Goal: Transaction & Acquisition: Purchase product/service

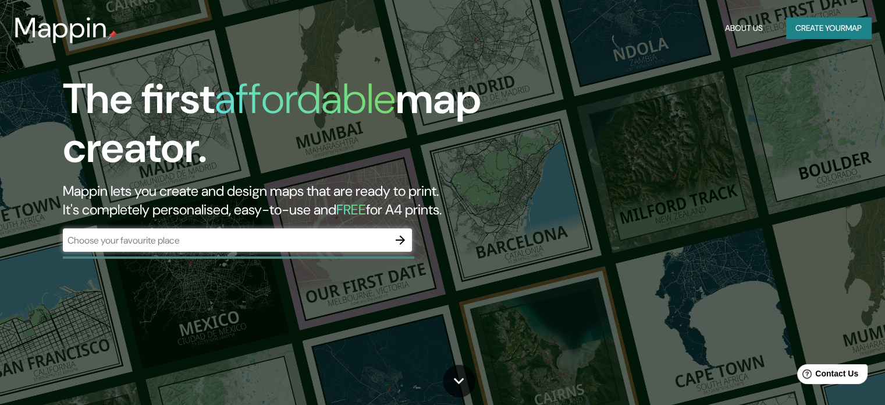
click at [321, 248] on div "​" at bounding box center [237, 239] width 349 height 23
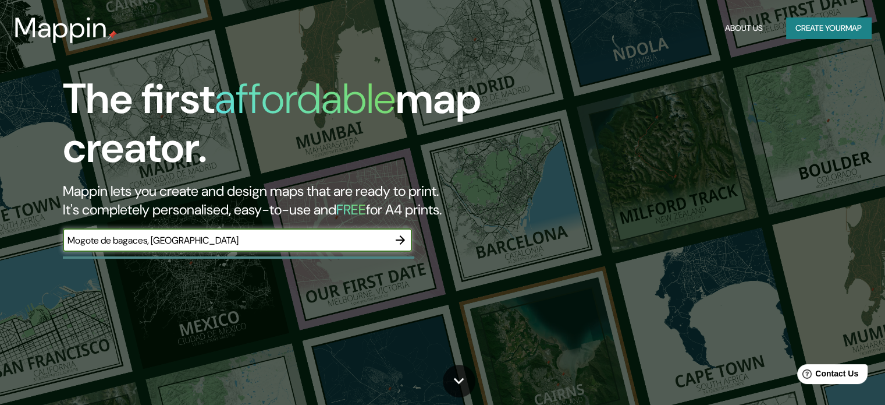
type input "Mogote de bagaces, Costa Rica"
click at [396, 239] on icon "button" at bounding box center [400, 240] width 14 height 14
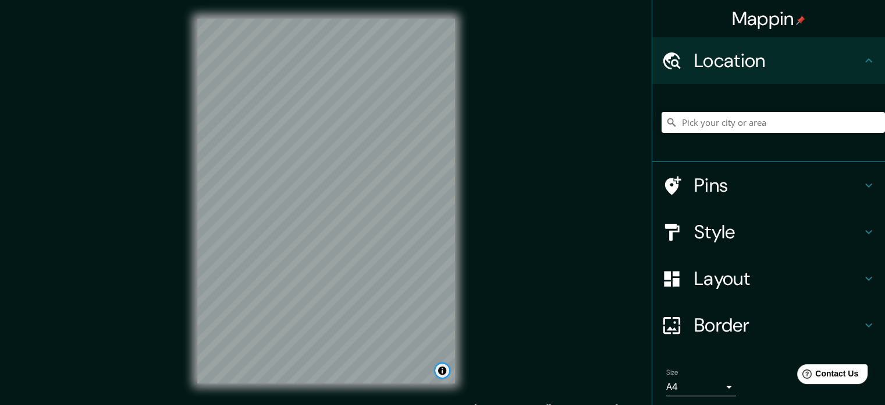
click at [445, 370] on button "Toggle attribution" at bounding box center [442, 370] width 14 height 14
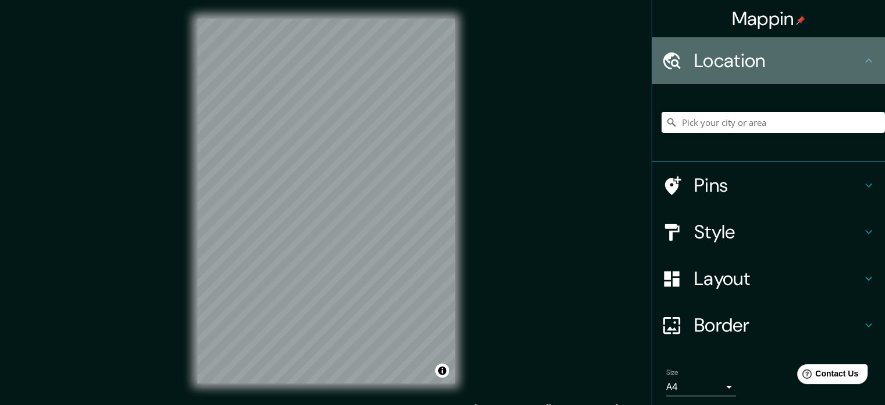
click at [828, 70] on h4 "Location" at bounding box center [778, 60] width 168 height 23
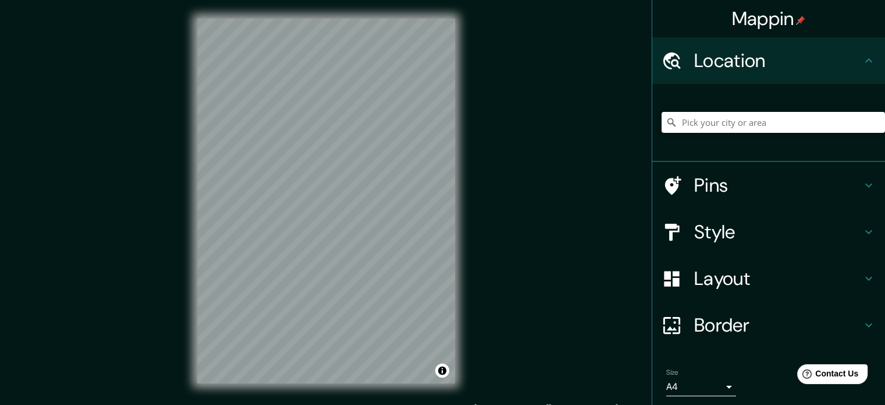
click at [790, 123] on input "Pick your city or area" at bounding box center [774, 122] width 224 height 21
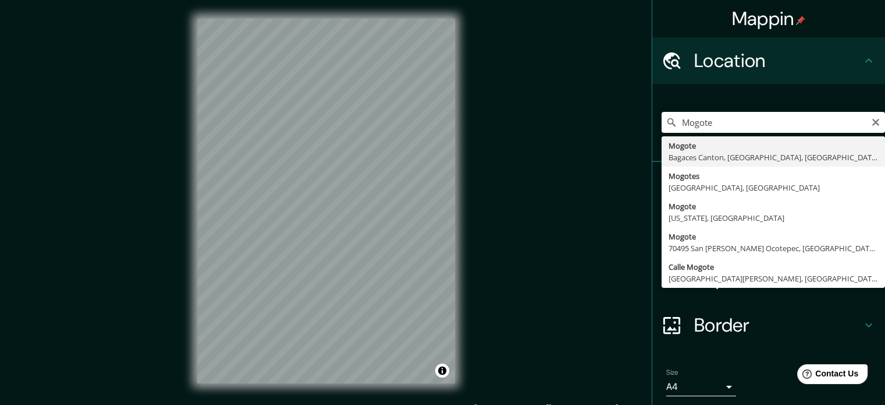
type input "Mogote, Bagaces Canton, [GEOGRAPHIC_DATA], [GEOGRAPHIC_DATA]"
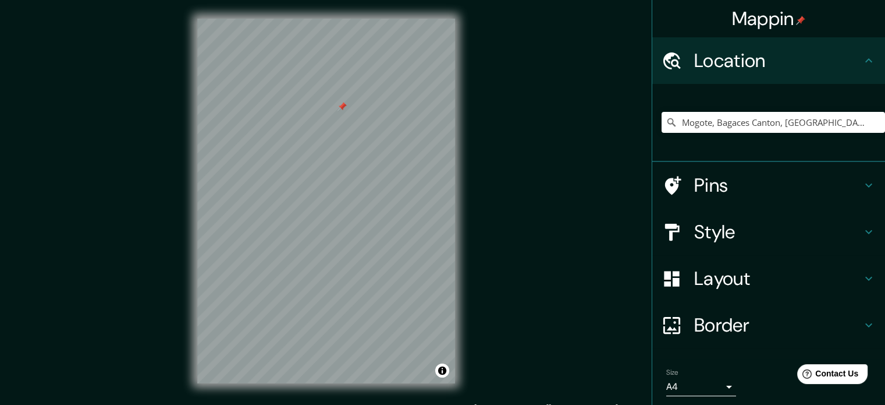
click at [338, 107] on div at bounding box center [342, 106] width 9 height 9
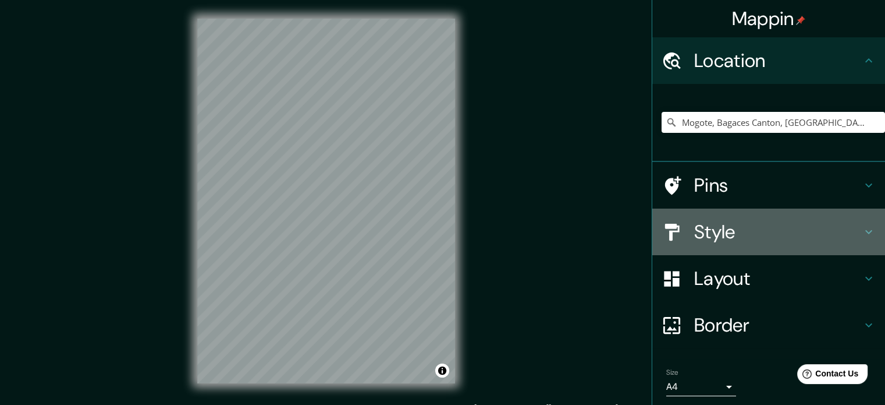
click at [785, 235] on h4 "Style" at bounding box center [778, 231] width 168 height 23
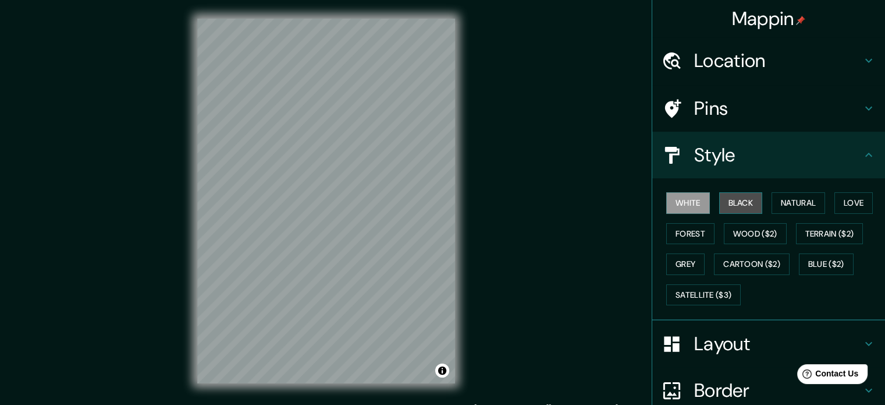
click at [729, 208] on button "Black" at bounding box center [741, 203] width 44 height 22
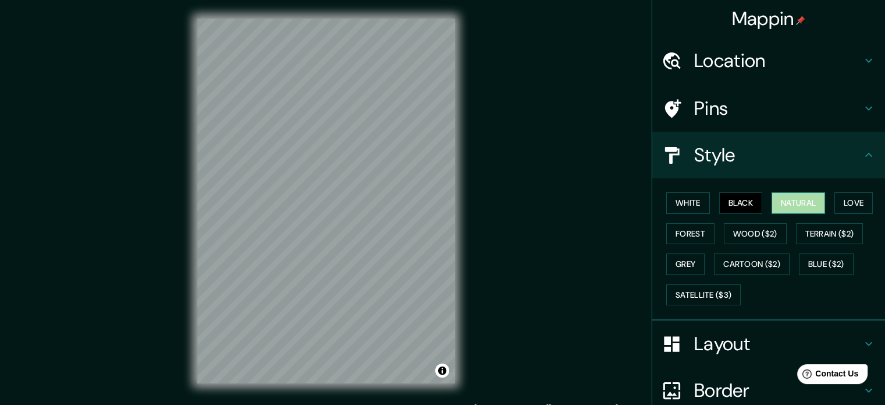
click at [772, 204] on button "Natural" at bounding box center [799, 203] width 54 height 22
click at [685, 235] on button "Forest" at bounding box center [691, 234] width 48 height 22
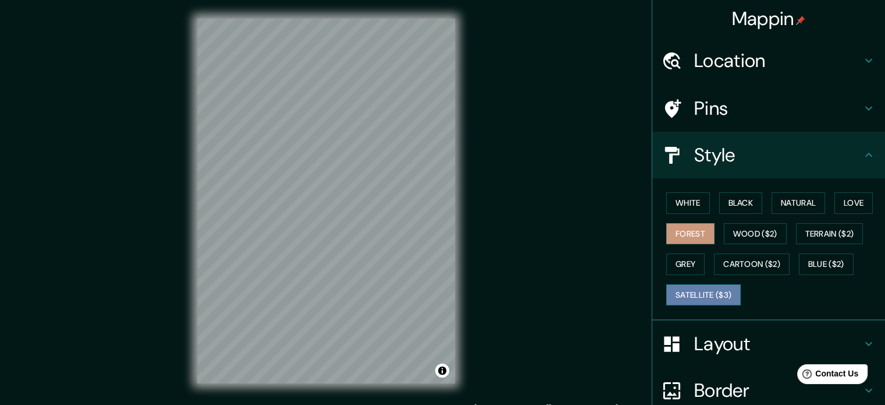
click at [693, 287] on button "Satellite ($3)" at bounding box center [704, 295] width 75 height 22
click at [678, 267] on button "Grey" at bounding box center [686, 264] width 38 height 22
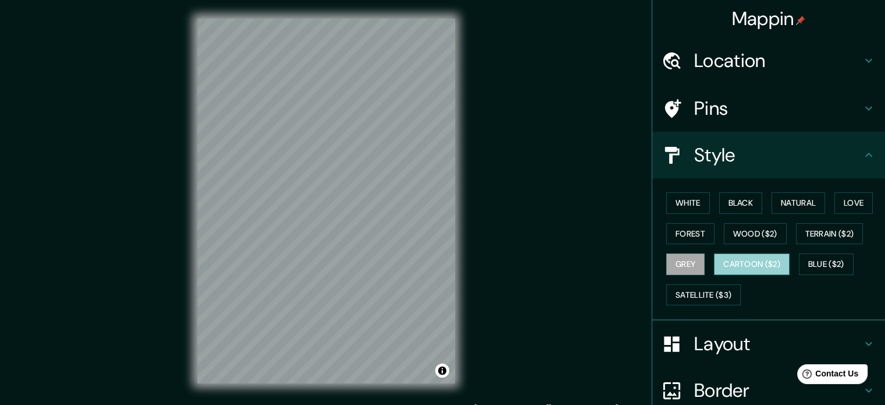
click at [735, 256] on button "Cartoon ($2)" at bounding box center [752, 264] width 76 height 22
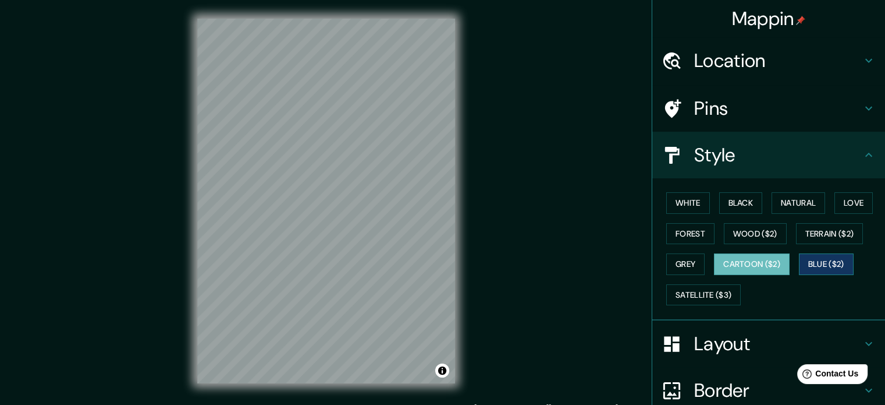
click at [816, 261] on button "Blue ($2)" at bounding box center [826, 264] width 55 height 22
click at [814, 227] on button "Terrain ($2)" at bounding box center [830, 234] width 68 height 22
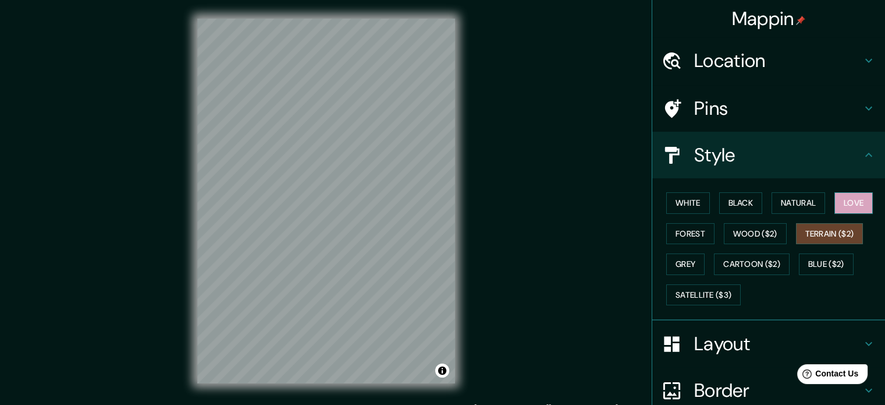
click at [846, 198] on button "Love" at bounding box center [854, 203] width 38 height 22
click at [827, 225] on button "Terrain ($2)" at bounding box center [830, 234] width 68 height 22
click at [759, 231] on button "Wood ($2)" at bounding box center [755, 234] width 63 height 22
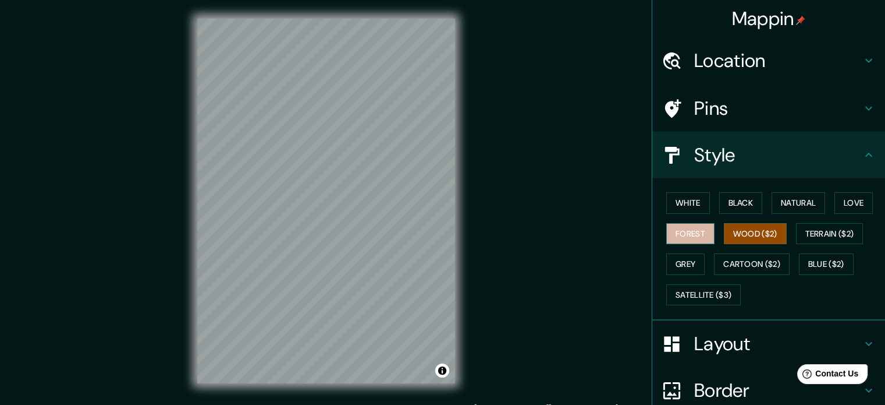
click at [667, 232] on button "Forest" at bounding box center [691, 234] width 48 height 22
click at [761, 202] on div "White Black Natural Love Forest Wood ($2) Terrain ($2) Grey Cartoon ($2) Blue (…" at bounding box center [774, 248] width 224 height 122
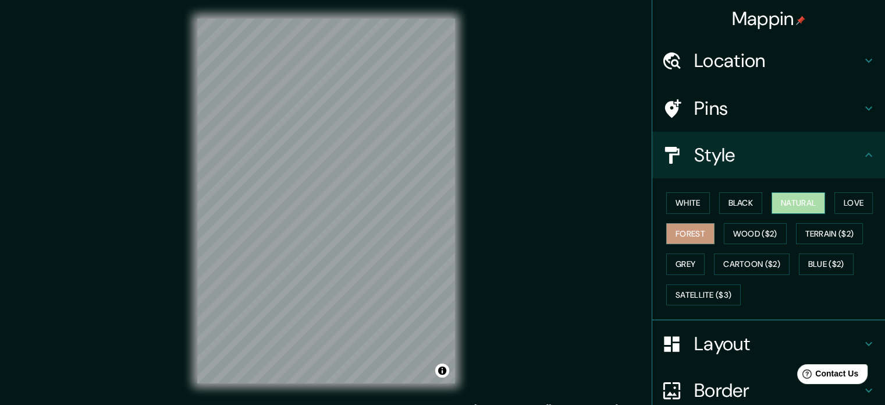
click at [776, 201] on button "Natural" at bounding box center [799, 203] width 54 height 22
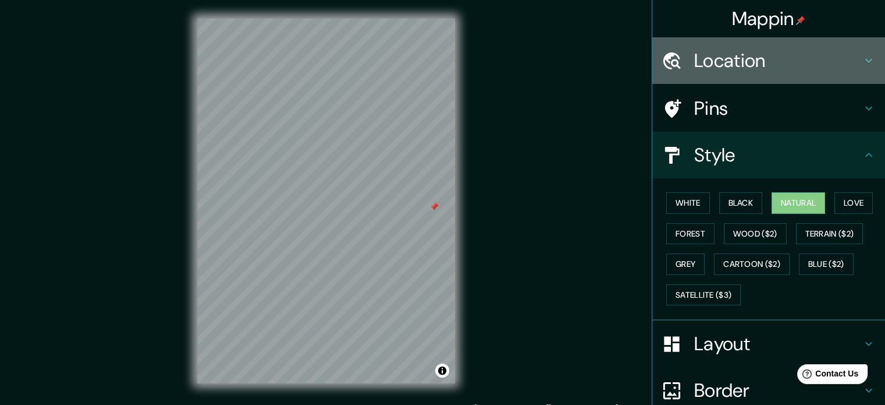
click at [787, 65] on h4 "Location" at bounding box center [778, 60] width 168 height 23
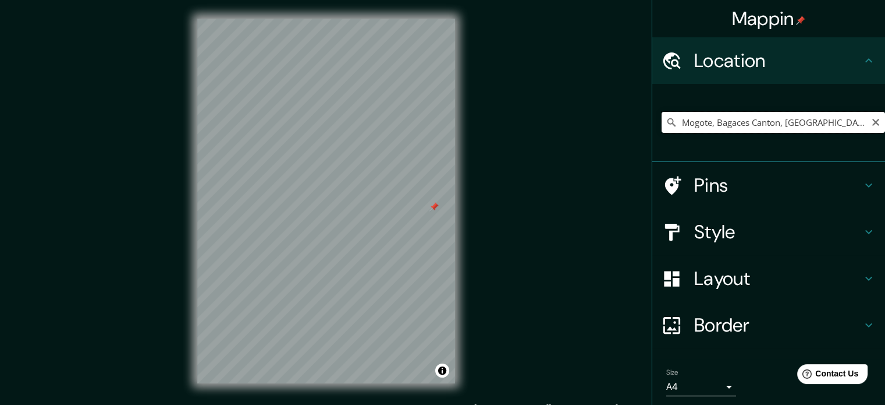
click at [858, 120] on input "Mogote, Bagaces Canton, [GEOGRAPHIC_DATA], [GEOGRAPHIC_DATA]" at bounding box center [774, 122] width 224 height 21
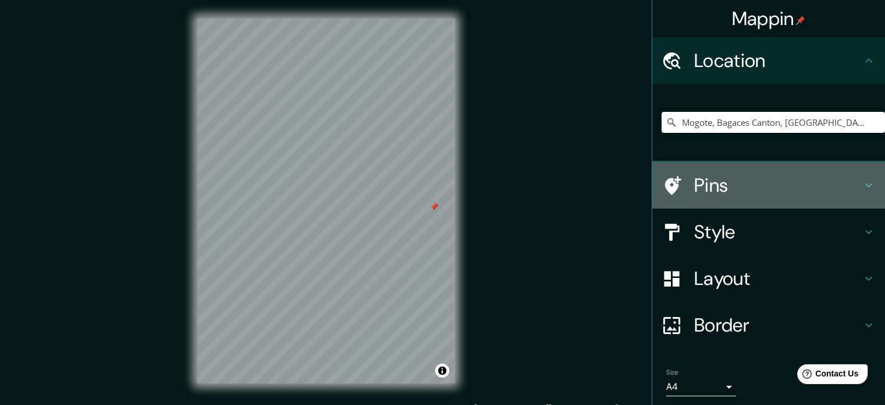
click at [745, 185] on h4 "Pins" at bounding box center [778, 184] width 168 height 23
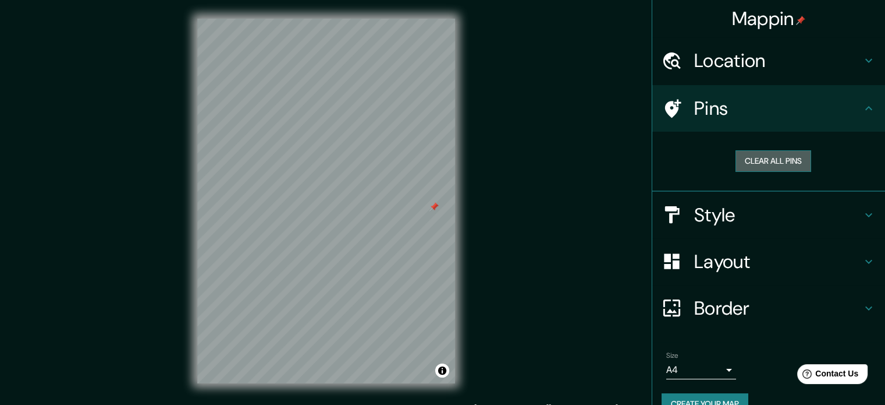
click at [778, 164] on button "Clear all pins" at bounding box center [774, 161] width 76 height 22
click at [751, 158] on button "Clear all pins" at bounding box center [774, 161] width 76 height 22
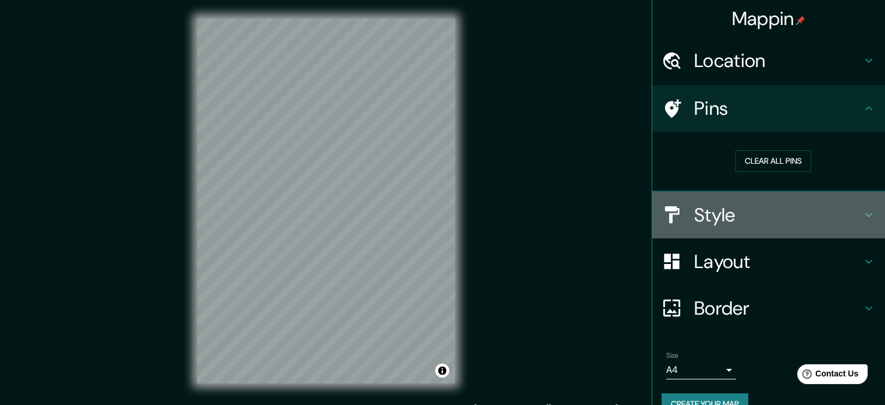
click at [788, 223] on h4 "Style" at bounding box center [778, 214] width 168 height 23
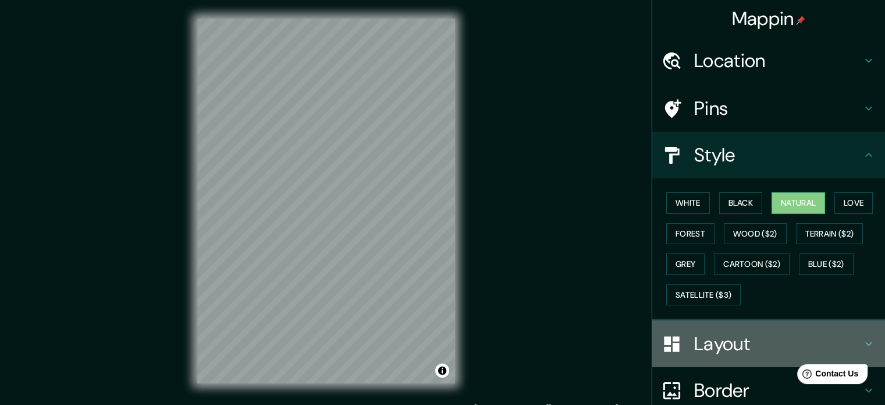
click at [736, 344] on h4 "Layout" at bounding box center [778, 343] width 168 height 23
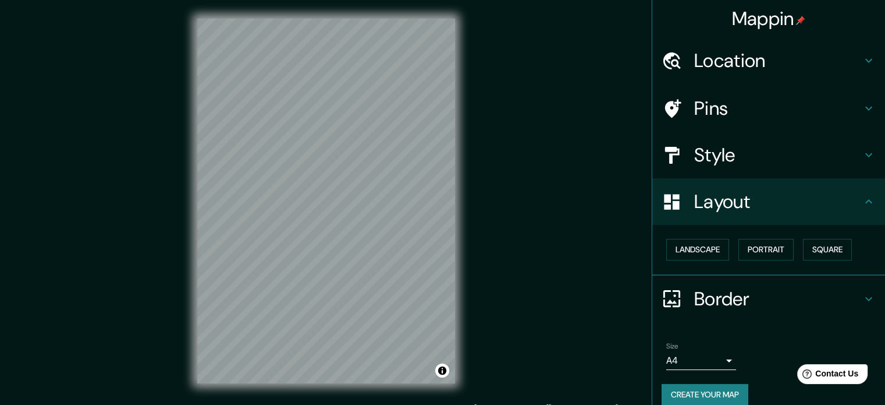
scroll to position [13, 0]
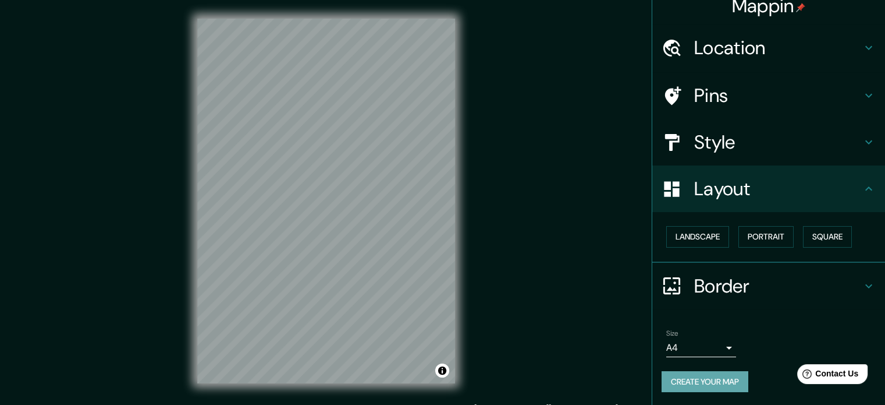
click at [703, 380] on button "Create your map" at bounding box center [705, 382] width 87 height 22
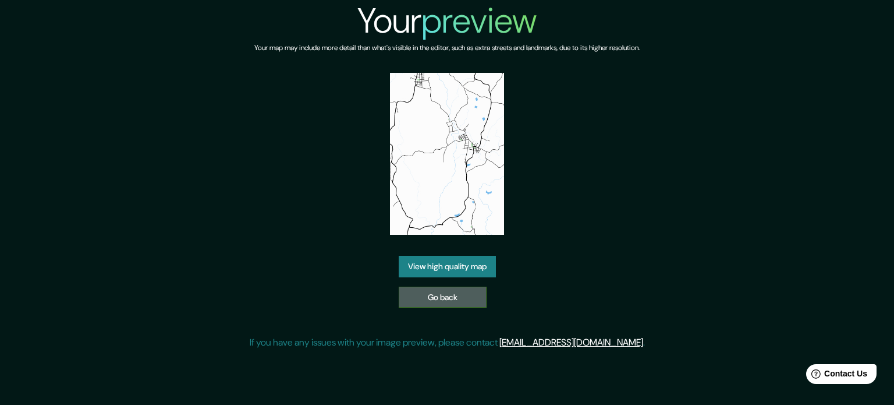
click at [480, 296] on link "Go back" at bounding box center [443, 297] width 88 height 22
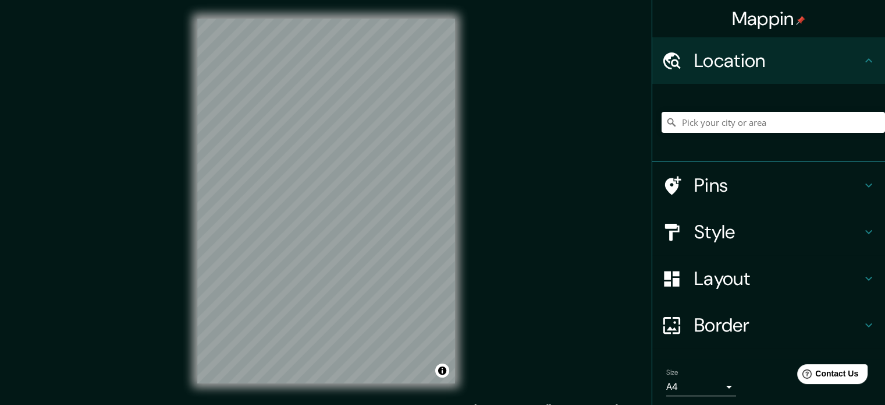
scroll to position [40, 0]
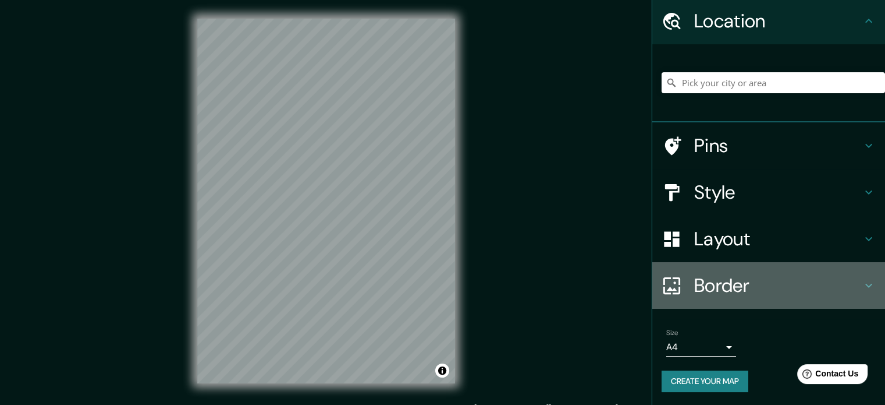
click at [862, 279] on icon at bounding box center [869, 285] width 14 height 14
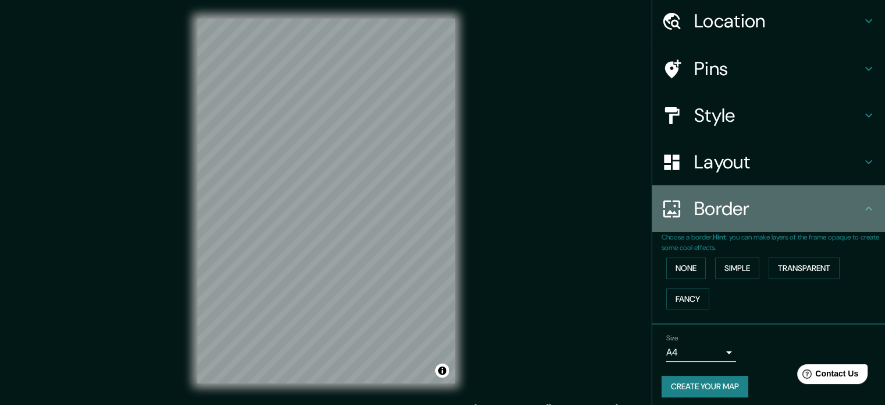
click at [844, 207] on h4 "Border" at bounding box center [778, 208] width 168 height 23
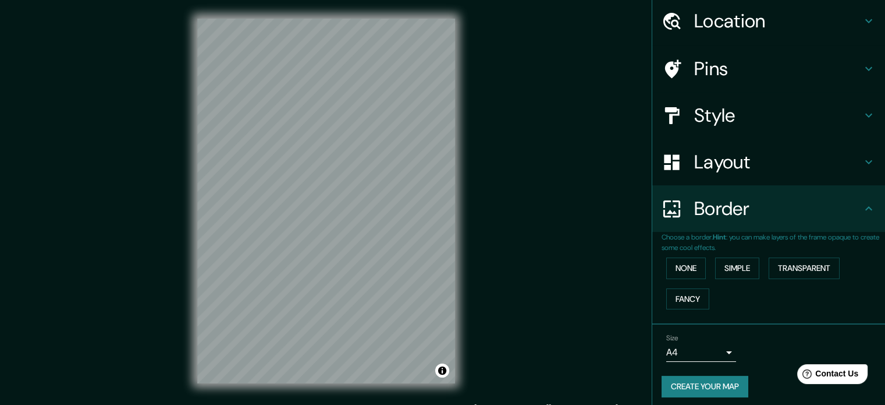
click at [789, 208] on h4 "Border" at bounding box center [778, 208] width 168 height 23
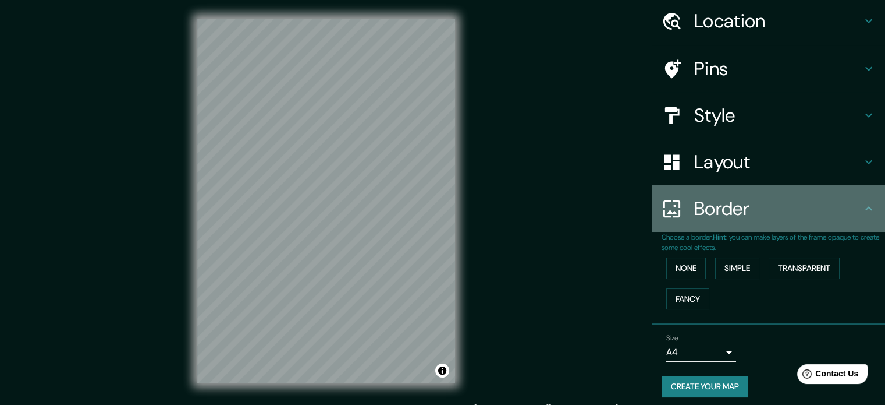
click at [862, 208] on icon at bounding box center [869, 208] width 14 height 14
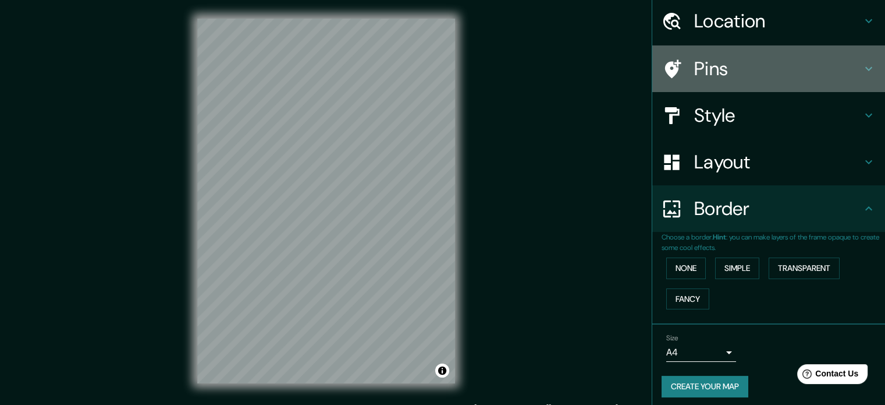
click at [806, 75] on h4 "Pins" at bounding box center [778, 68] width 168 height 23
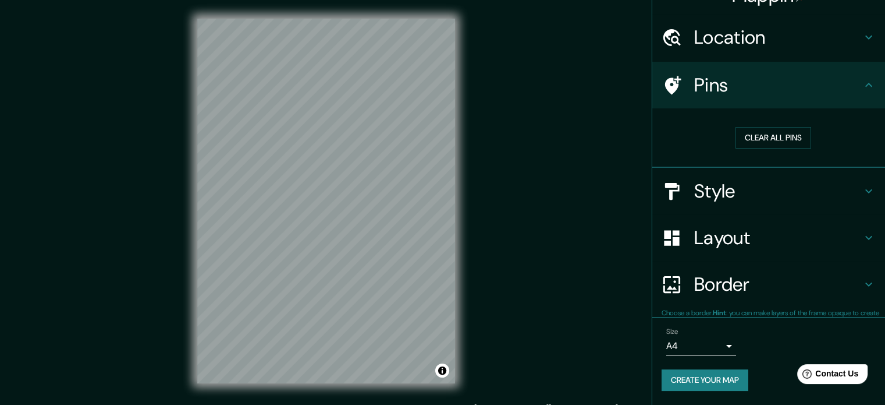
scroll to position [22, 0]
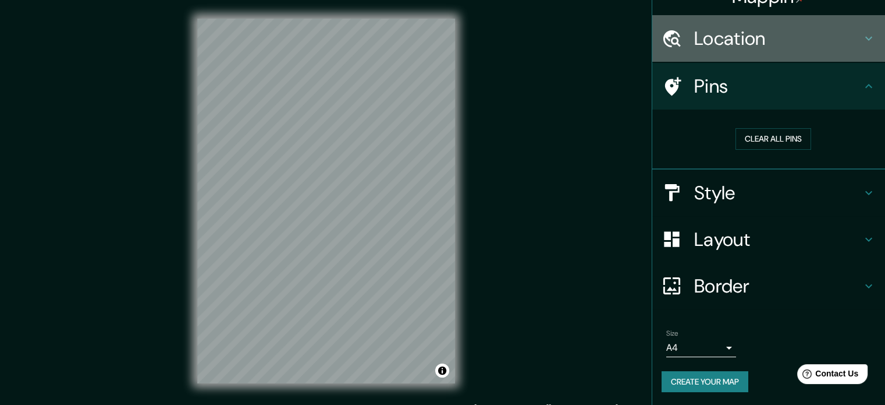
click at [831, 27] on h4 "Location" at bounding box center [778, 38] width 168 height 23
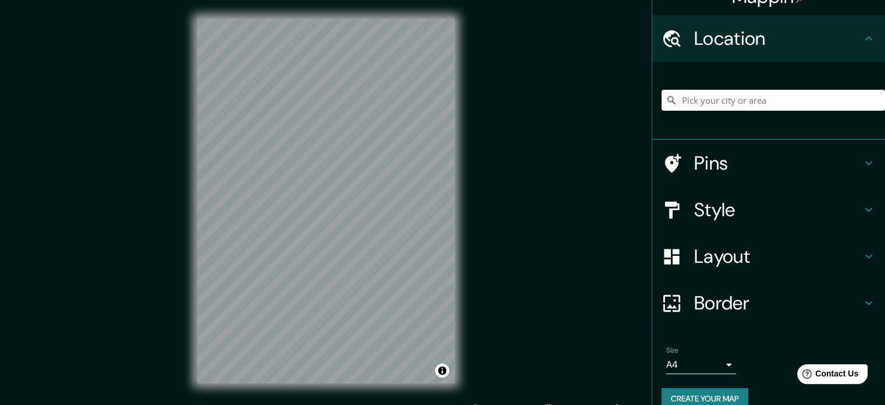
click at [760, 104] on input "Pick your city or area" at bounding box center [774, 100] width 224 height 21
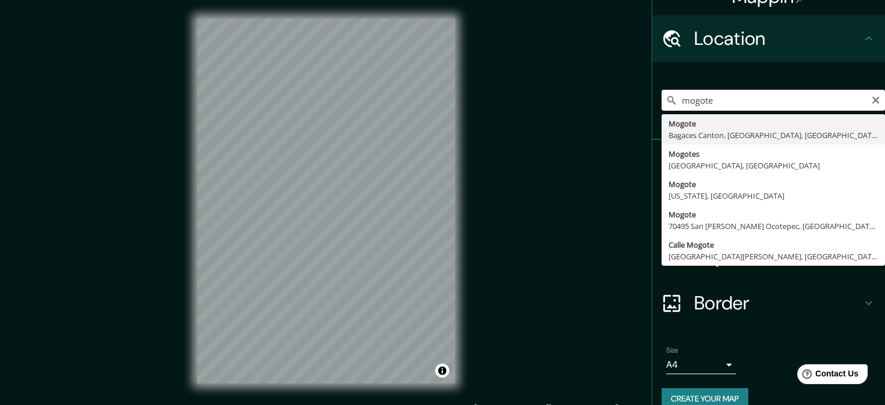
type input "Mogote, Bagaces Canton, [GEOGRAPHIC_DATA], [GEOGRAPHIC_DATA]"
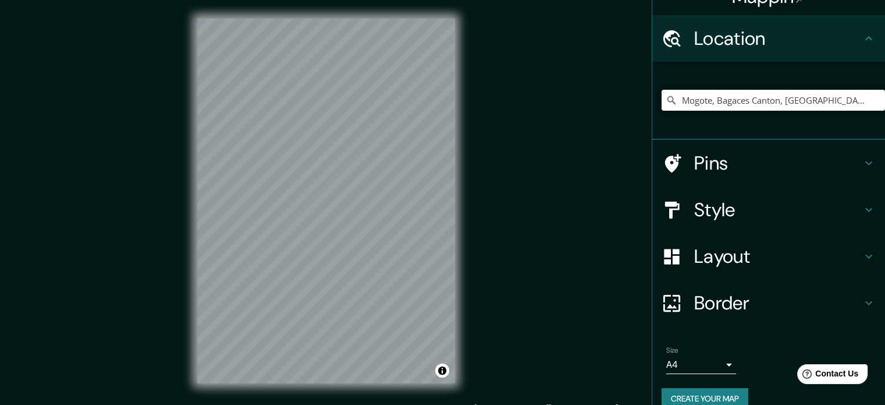
scroll to position [0, 0]
click at [307, 275] on div at bounding box center [307, 274] width 9 height 9
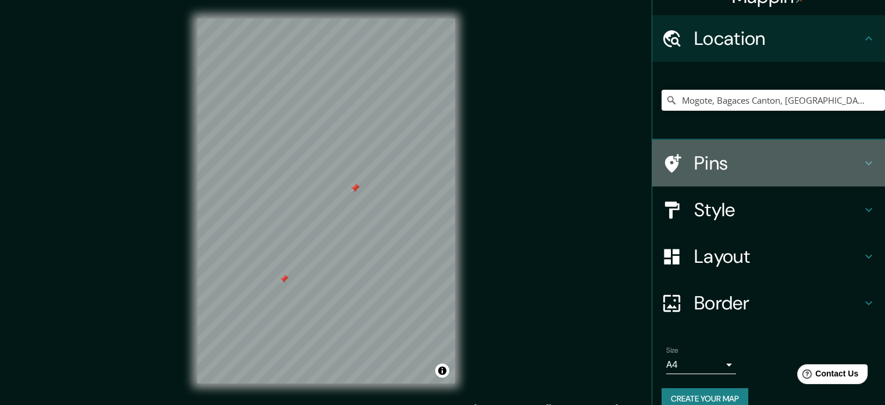
click at [732, 155] on h4 "Pins" at bounding box center [778, 162] width 168 height 23
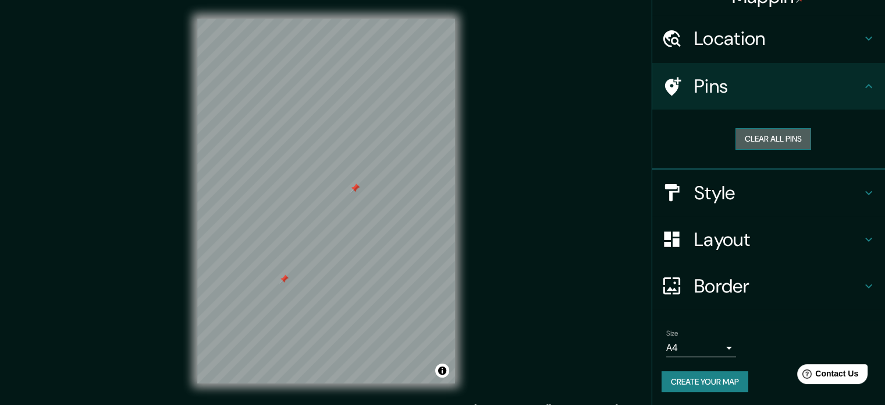
click at [797, 132] on button "Clear all pins" at bounding box center [774, 139] width 76 height 22
click at [852, 82] on h4 "Pins" at bounding box center [778, 86] width 168 height 23
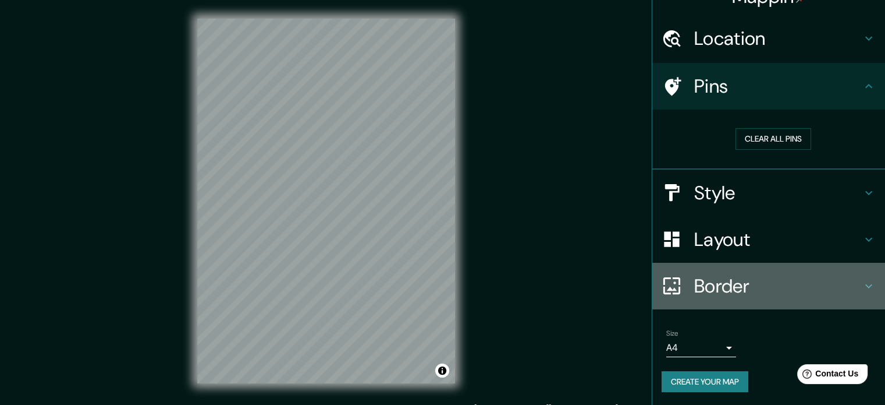
click at [844, 281] on h4 "Border" at bounding box center [778, 285] width 168 height 23
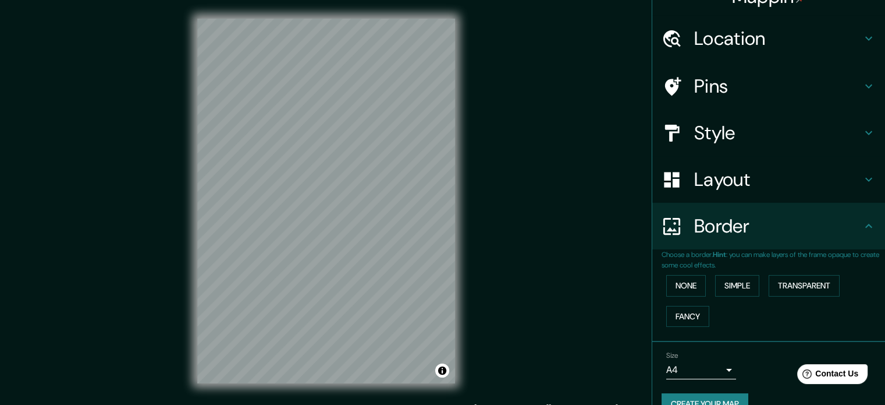
click at [762, 285] on div "None Simple Transparent Fancy" at bounding box center [774, 300] width 224 height 61
click at [775, 285] on button "Transparent" at bounding box center [804, 286] width 71 height 22
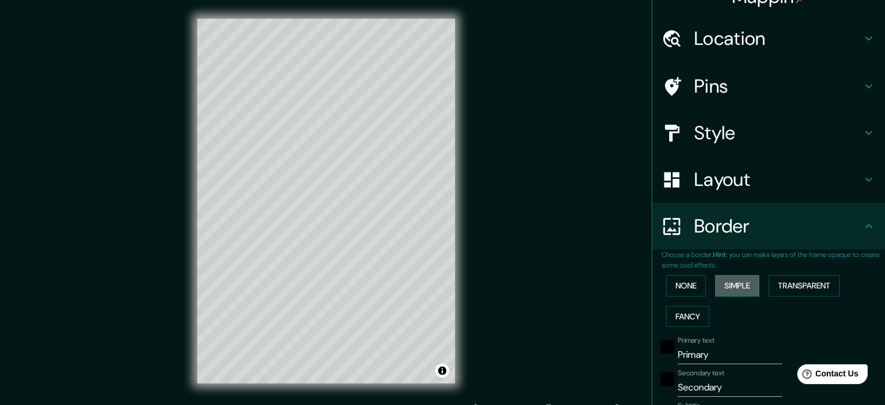
click at [715, 280] on button "Simple" at bounding box center [737, 286] width 44 height 22
click at [693, 280] on button "None" at bounding box center [687, 286] width 40 height 22
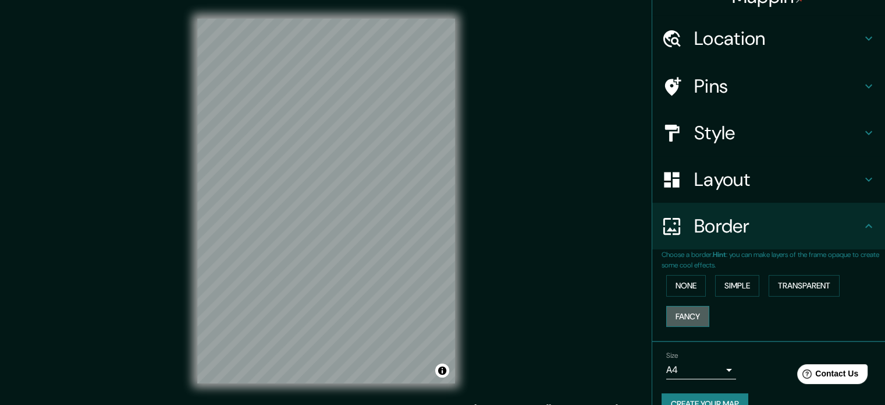
click at [688, 315] on button "Fancy" at bounding box center [688, 317] width 43 height 22
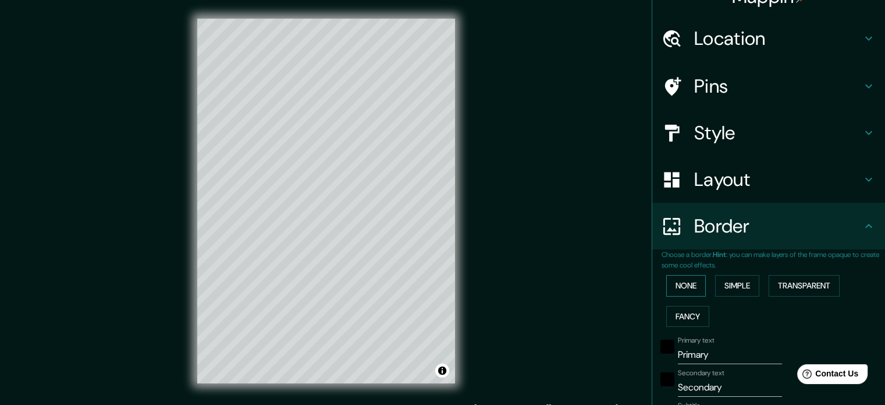
click at [680, 288] on button "None" at bounding box center [687, 286] width 40 height 22
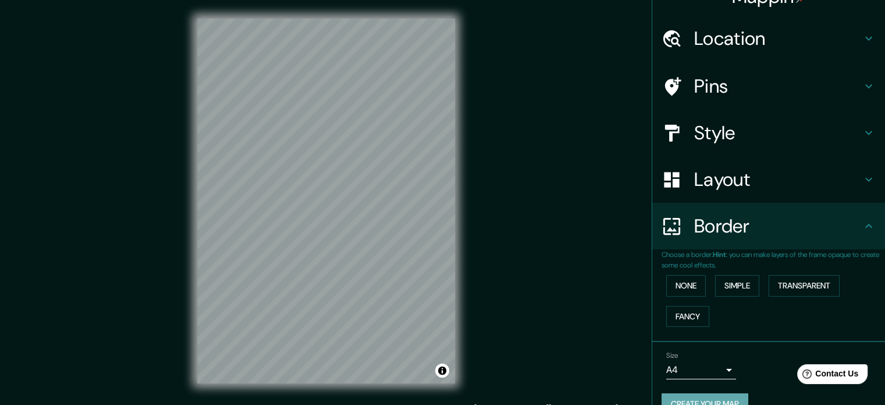
click at [674, 396] on button "Create your map" at bounding box center [705, 404] width 87 height 22
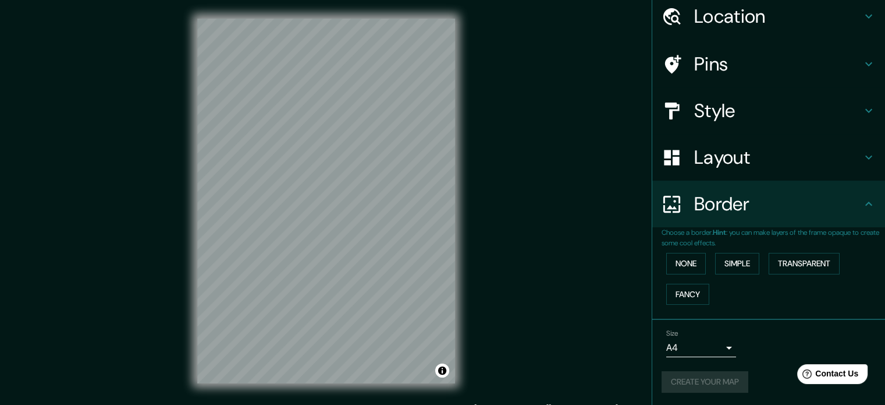
click at [700, 379] on div "Create your map" at bounding box center [769, 382] width 214 height 22
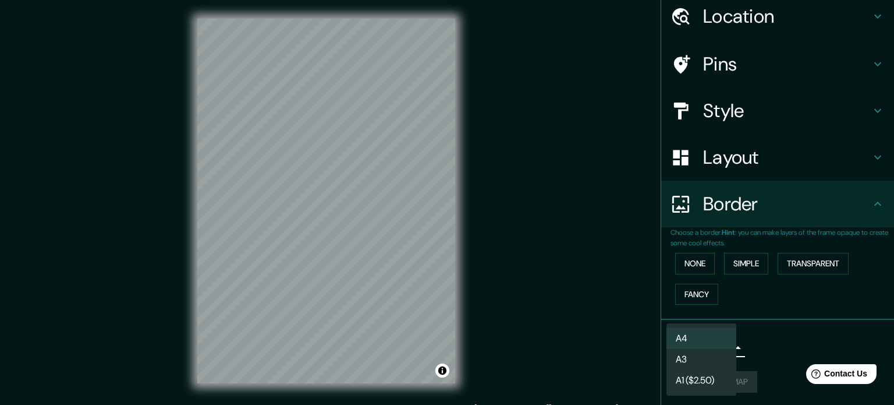
click at [721, 346] on body "Mappin Location Mogote, Bagaces Canton, Guanacaste, Costa Rica Pins Style Layou…" at bounding box center [447, 202] width 894 height 405
click at [746, 372] on div at bounding box center [447, 202] width 894 height 405
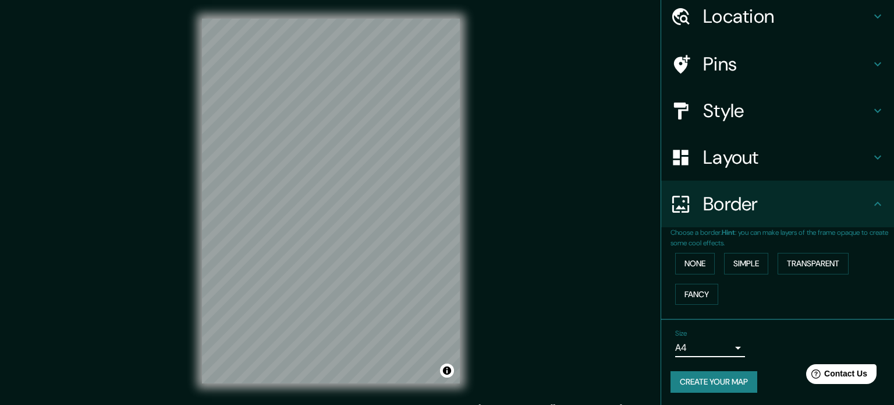
click at [719, 349] on body "Mappin Location Mogote, Bagaces Canton, Guanacaste, Costa Rica Pins Style Layou…" at bounding box center [447, 202] width 894 height 405
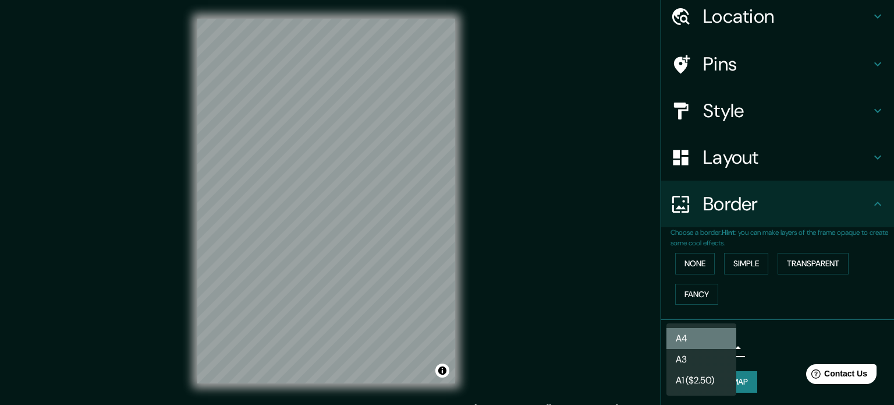
click at [708, 344] on li "A4" at bounding box center [702, 338] width 70 height 21
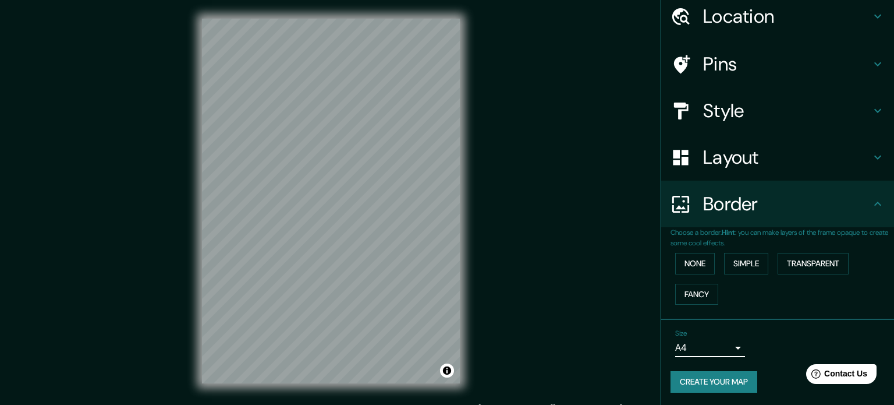
click at [708, 346] on body "Mappin Location Mogote, Bagaces Canton, Guanacaste, Costa Rica Pins Style Layou…" at bounding box center [447, 202] width 894 height 405
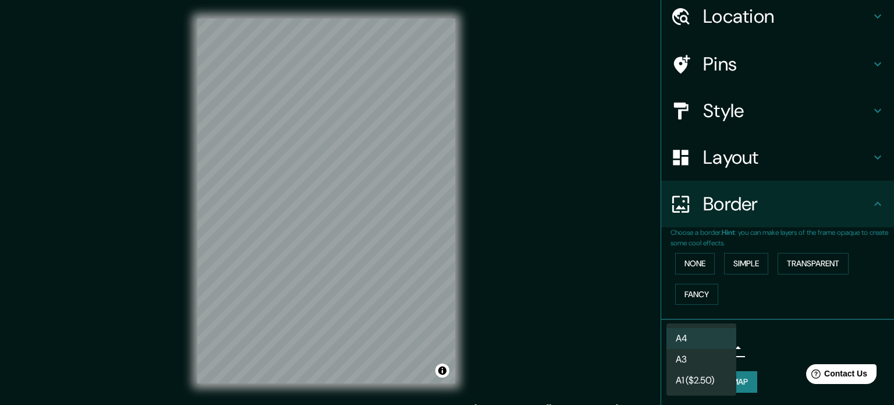
click at [704, 358] on li "A3" at bounding box center [702, 359] width 70 height 21
click at [701, 341] on body "Mappin Location Mogote, Bagaces Canton, Guanacaste, Costa Rica Pins Style Layou…" at bounding box center [447, 202] width 894 height 405
click at [694, 372] on li "A1 ($2.50)" at bounding box center [702, 380] width 70 height 21
click at [694, 348] on body "Mappin Location Mogote, Bagaces Canton, Guanacaste, Costa Rica Pins Style Layou…" at bounding box center [447, 202] width 894 height 405
click at [702, 352] on li "A3" at bounding box center [702, 359] width 70 height 21
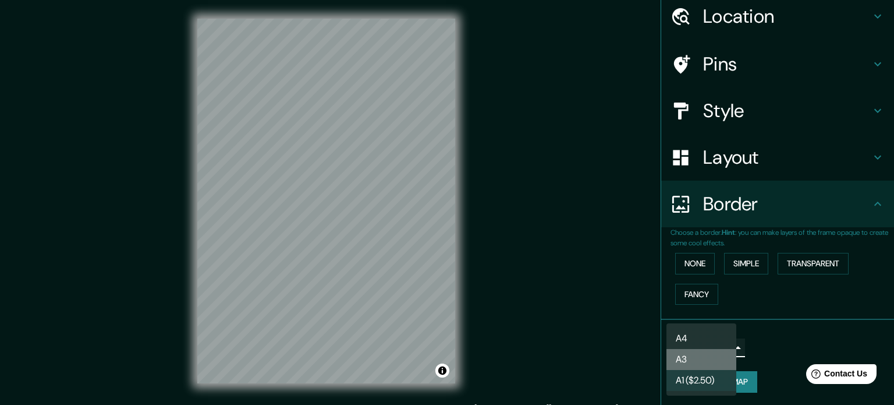
type input "a4"
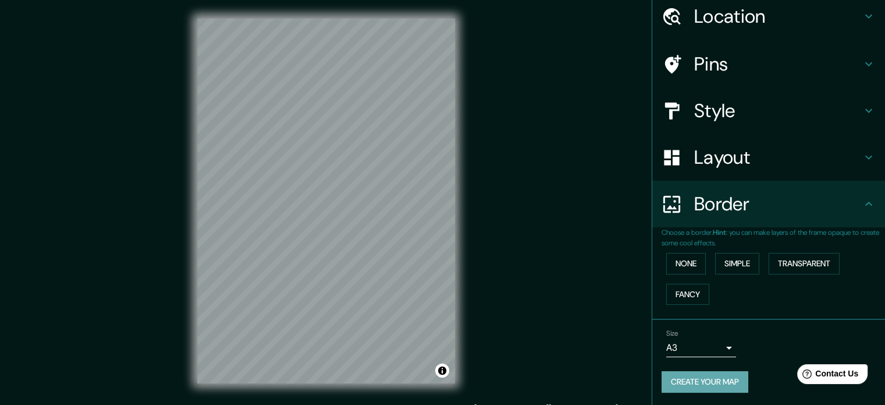
click at [712, 384] on button "Create your map" at bounding box center [705, 382] width 87 height 22
